Goal: Find specific page/section: Find specific page/section

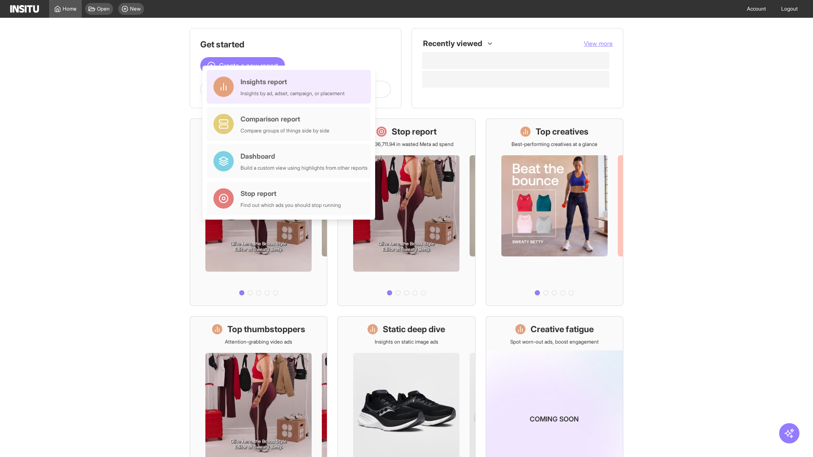
click at [291, 87] on div "Insights report Insights by ad, adset, campaign, or placement" at bounding box center [292, 87] width 104 height 20
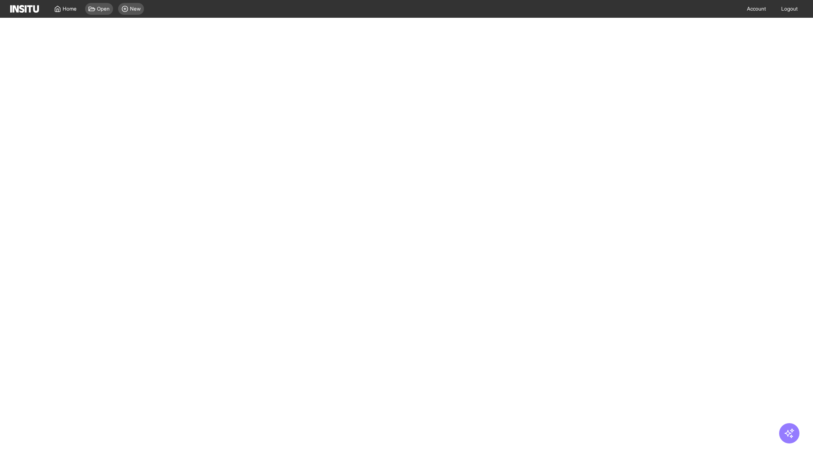
select select "**"
